Goal: Entertainment & Leisure: Browse casually

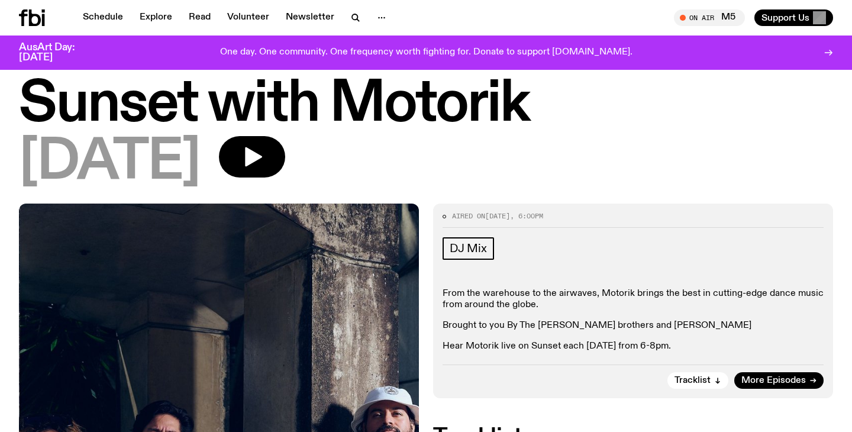
scroll to position [73, 0]
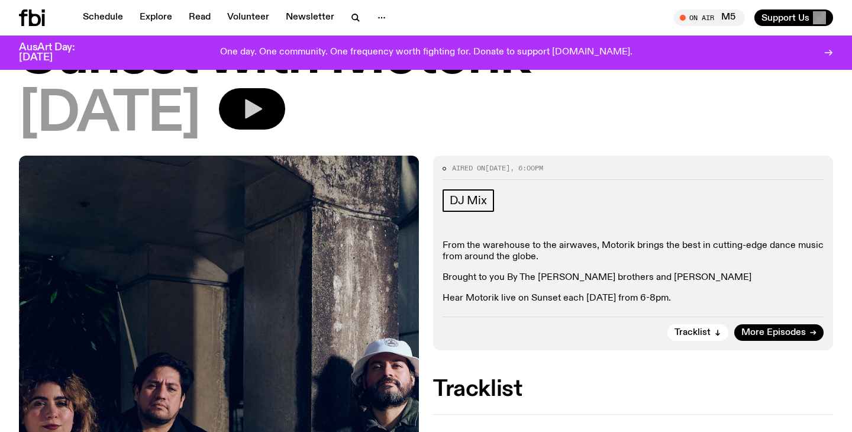
click at [283, 128] on button "button" at bounding box center [252, 108] width 66 height 41
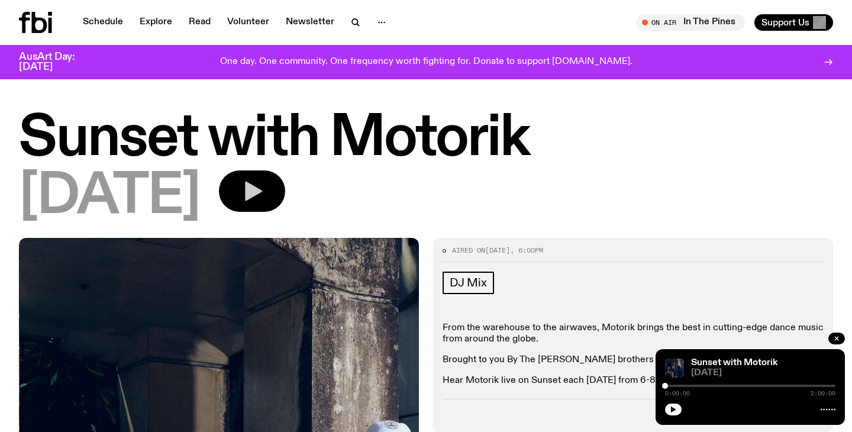
click at [264, 184] on icon "button" at bounding box center [252, 191] width 24 height 24
